Goal: Entertainment & Leisure: Browse casually

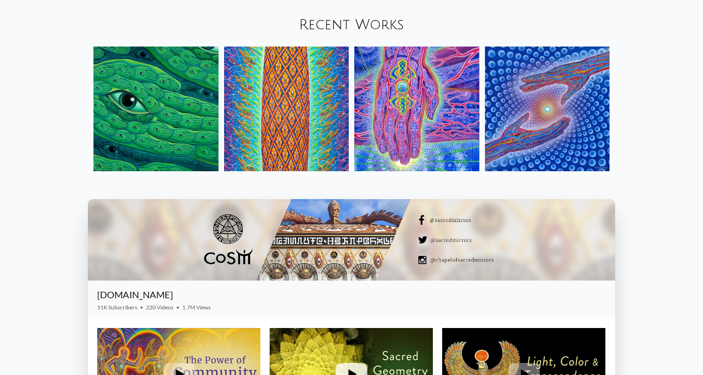
scroll to position [1039, 0]
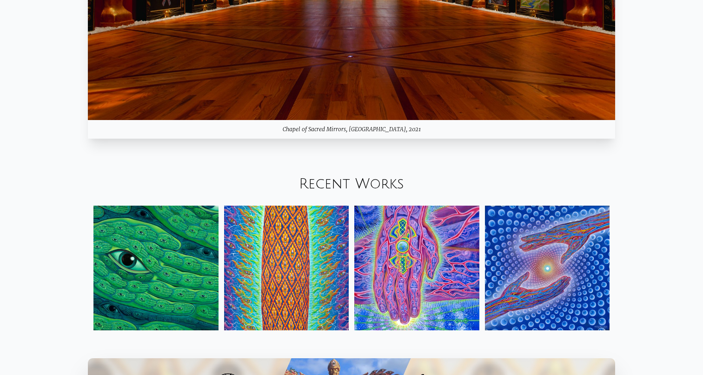
click at [338, 180] on link "Recent Works" at bounding box center [351, 183] width 105 height 15
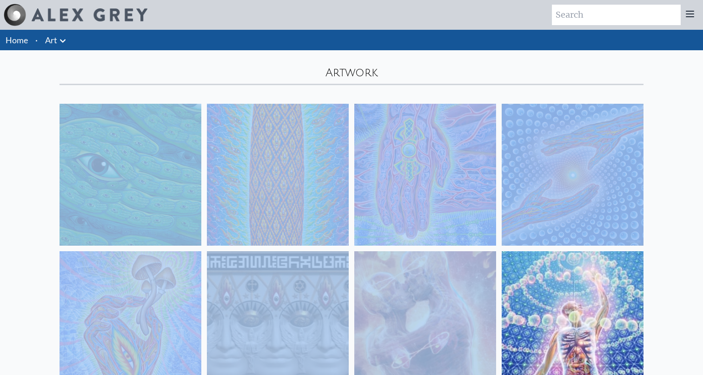
drag, startPoint x: 36, startPoint y: 132, endPoint x: 560, endPoint y: 324, distance: 557.6
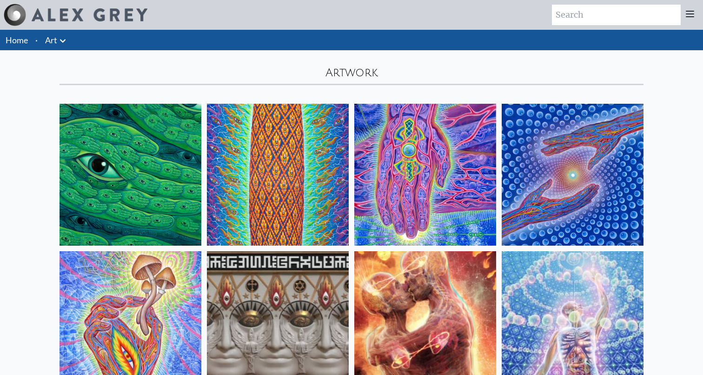
click at [197, 185] on img at bounding box center [130, 175] width 142 height 142
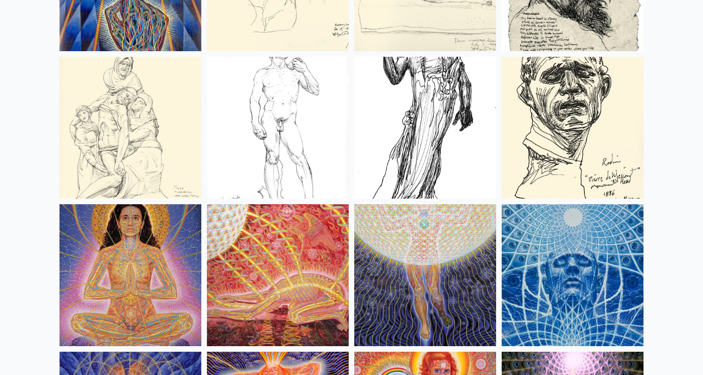
scroll to position [8457, 0]
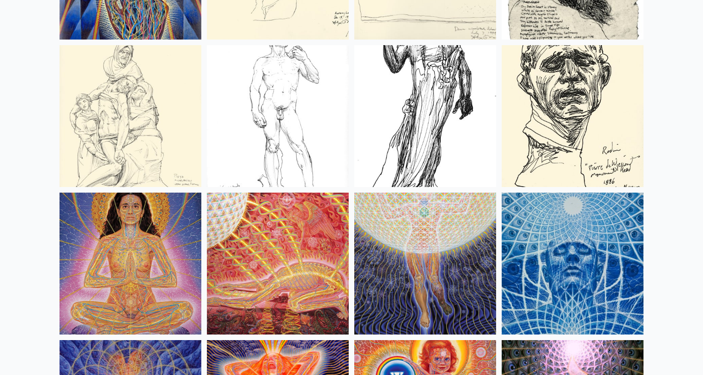
click at [418, 109] on img at bounding box center [425, 116] width 142 height 142
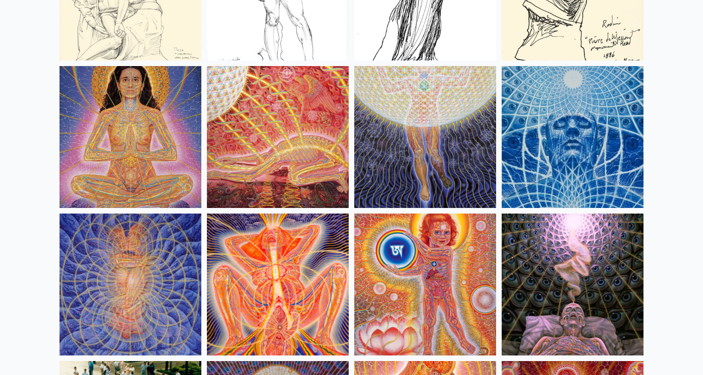
scroll to position [8597, 0]
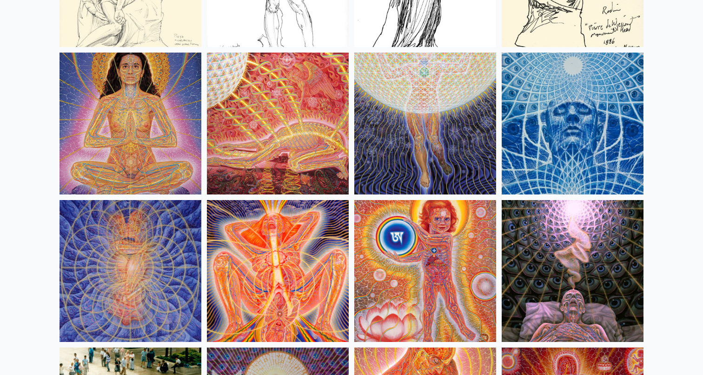
click at [330, 331] on img at bounding box center [278, 271] width 142 height 142
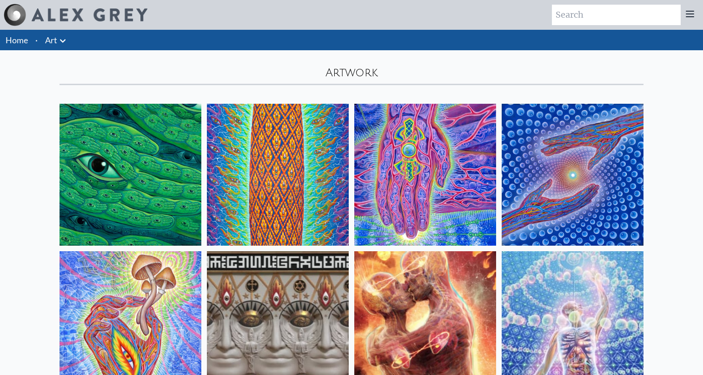
scroll to position [0, 0]
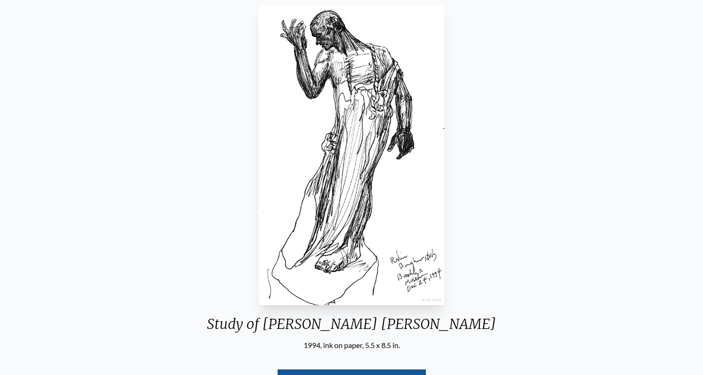
scroll to position [104, 0]
